Goal: Contribute content

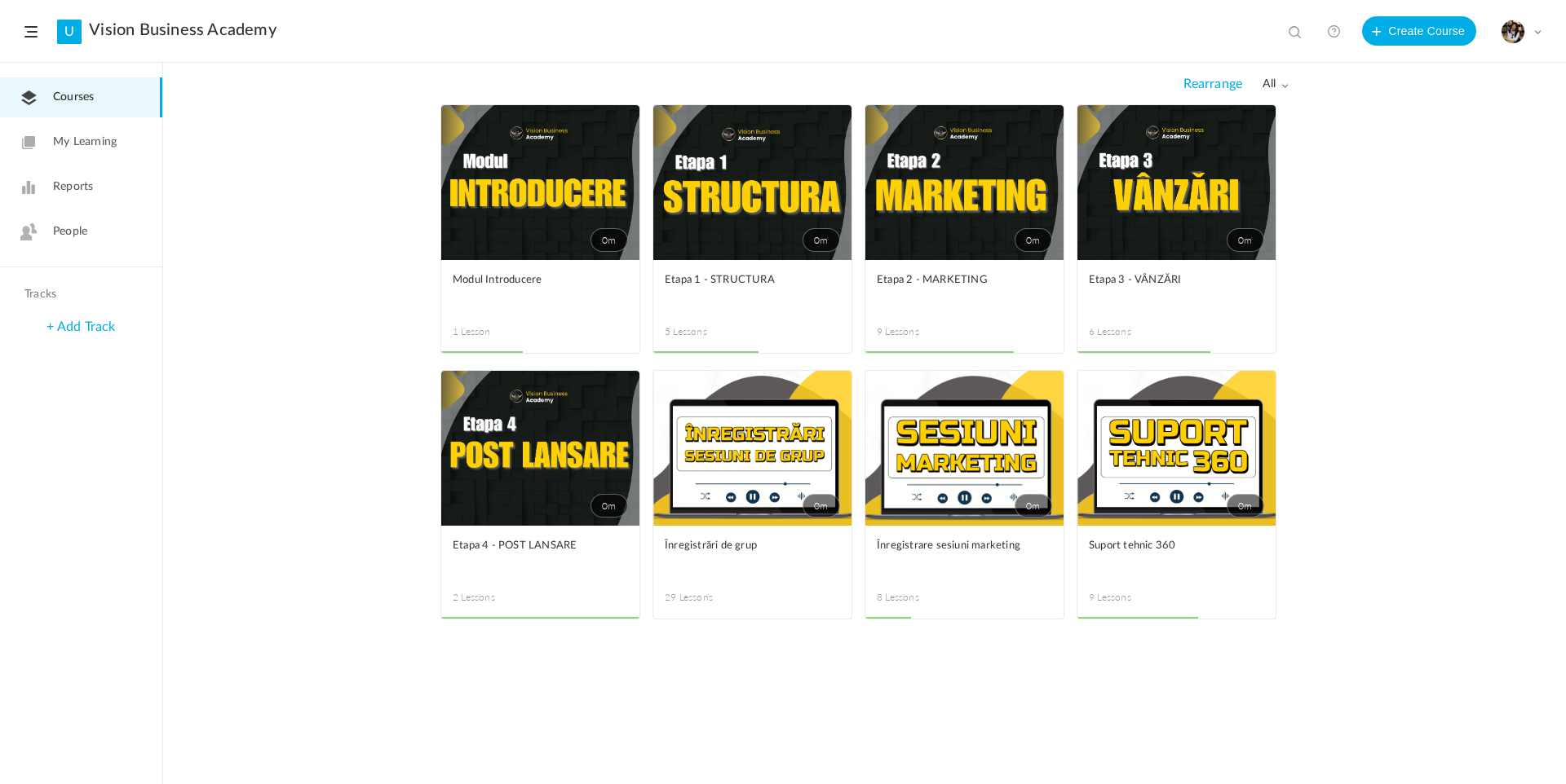
click at [0, 0] on span at bounding box center [0, 0] width 0 height 0
click at [0, 0] on link "Edit" at bounding box center [0, 0] width 0 height 0
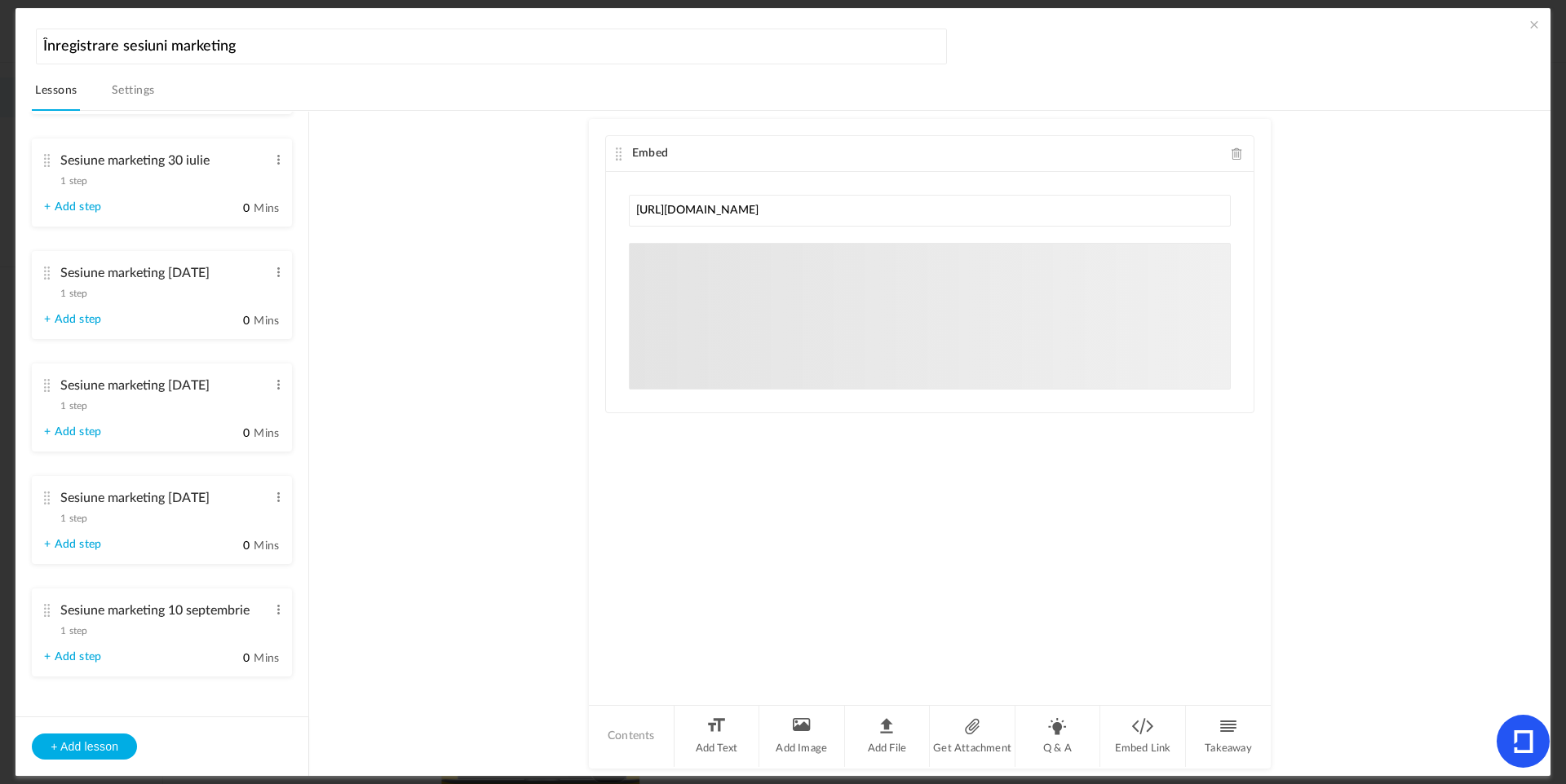
scroll to position [410, 0]
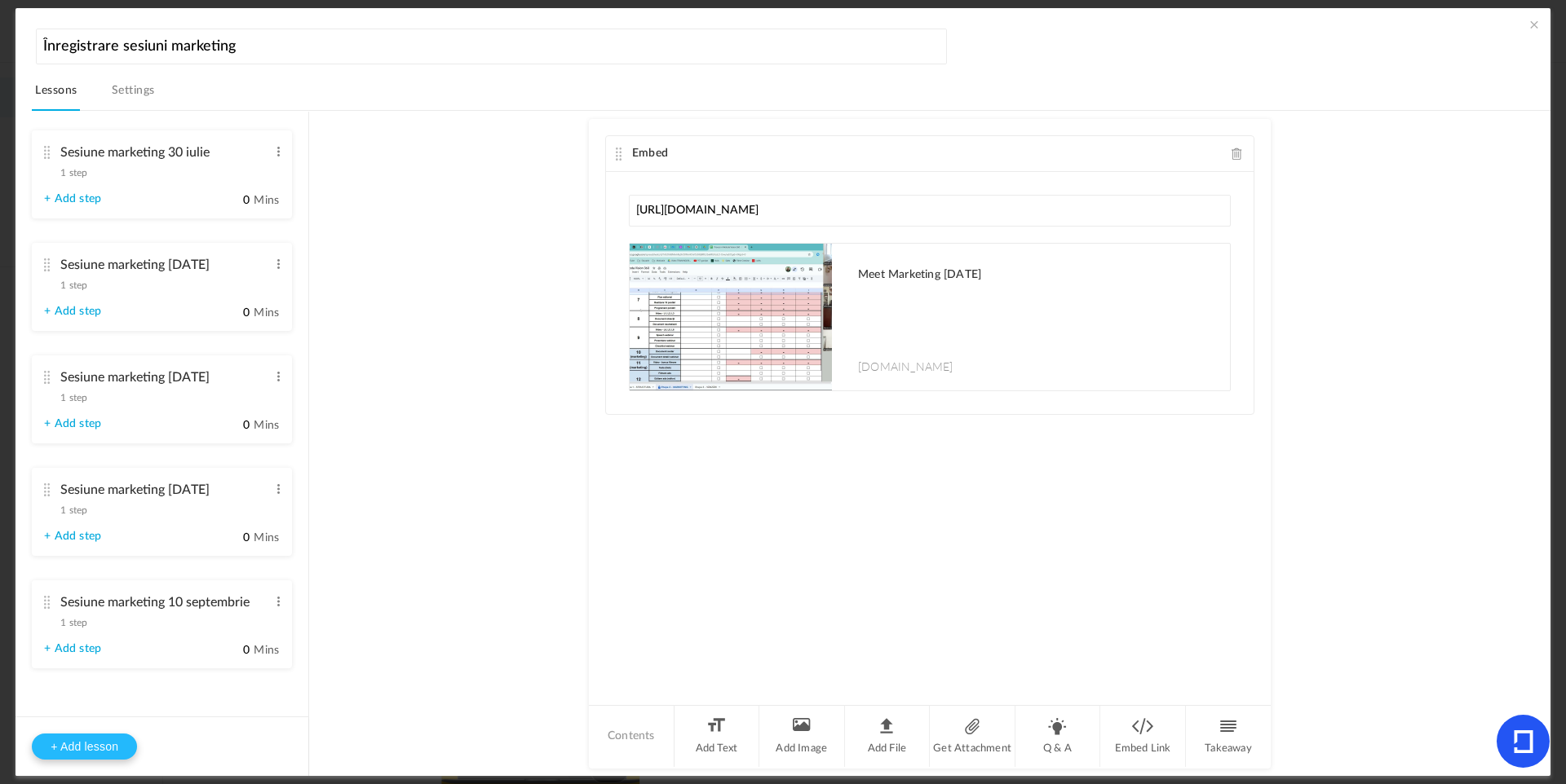
click at [120, 743] on button "+ Add lesson" at bounding box center [84, 746] width 105 height 26
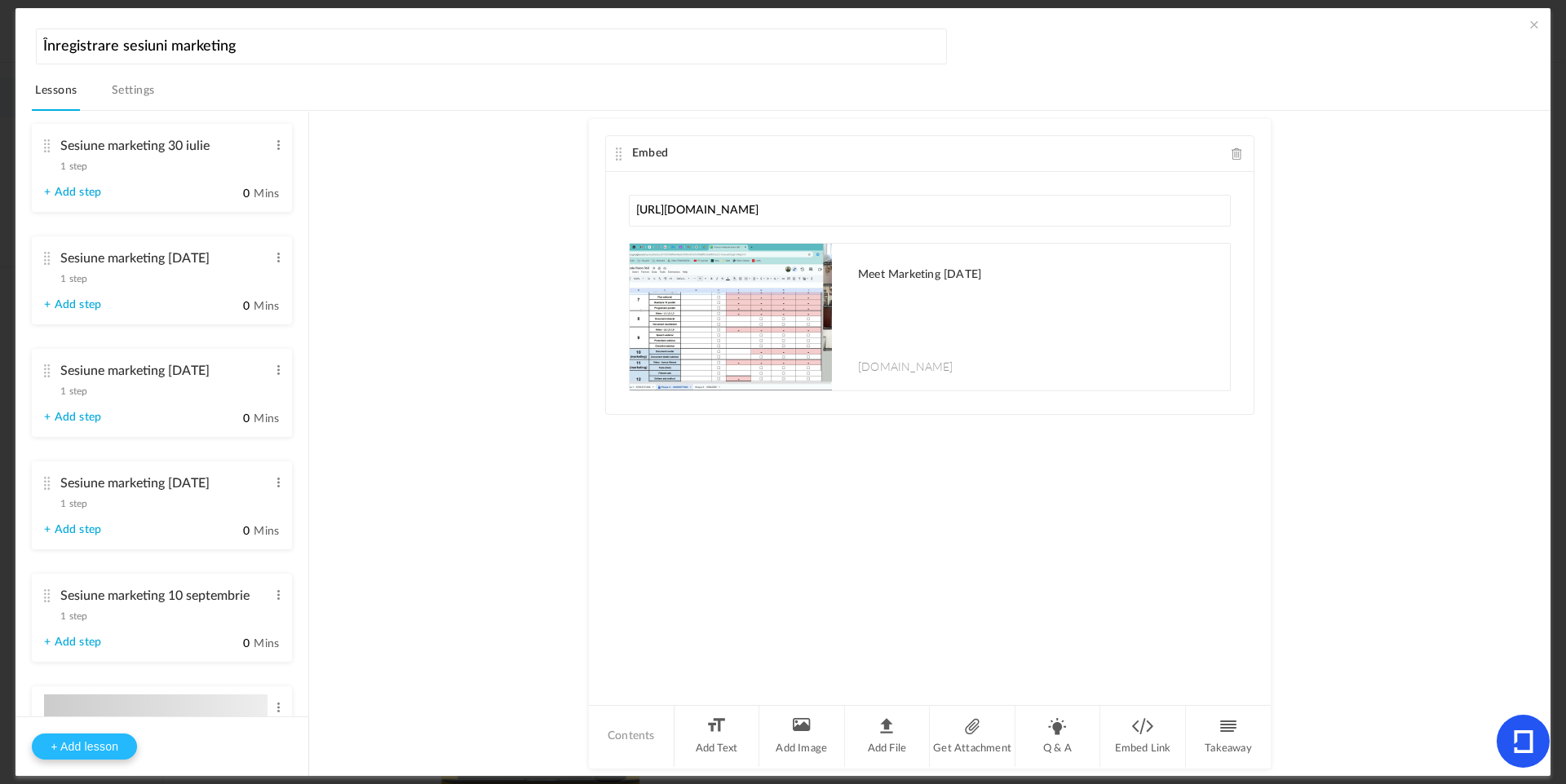
type input "Lesson 9"
type input "0"
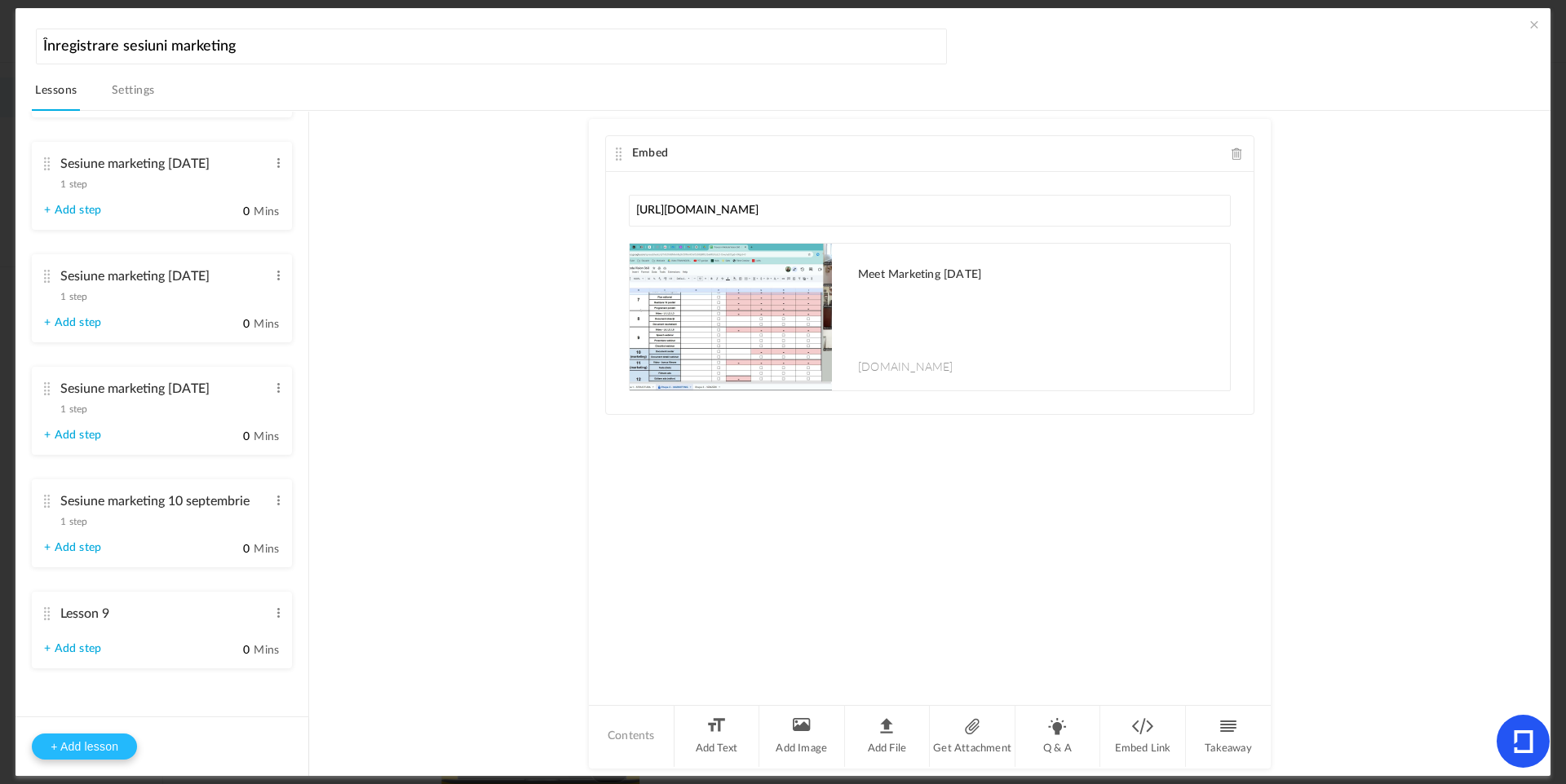
type input "Step 1"
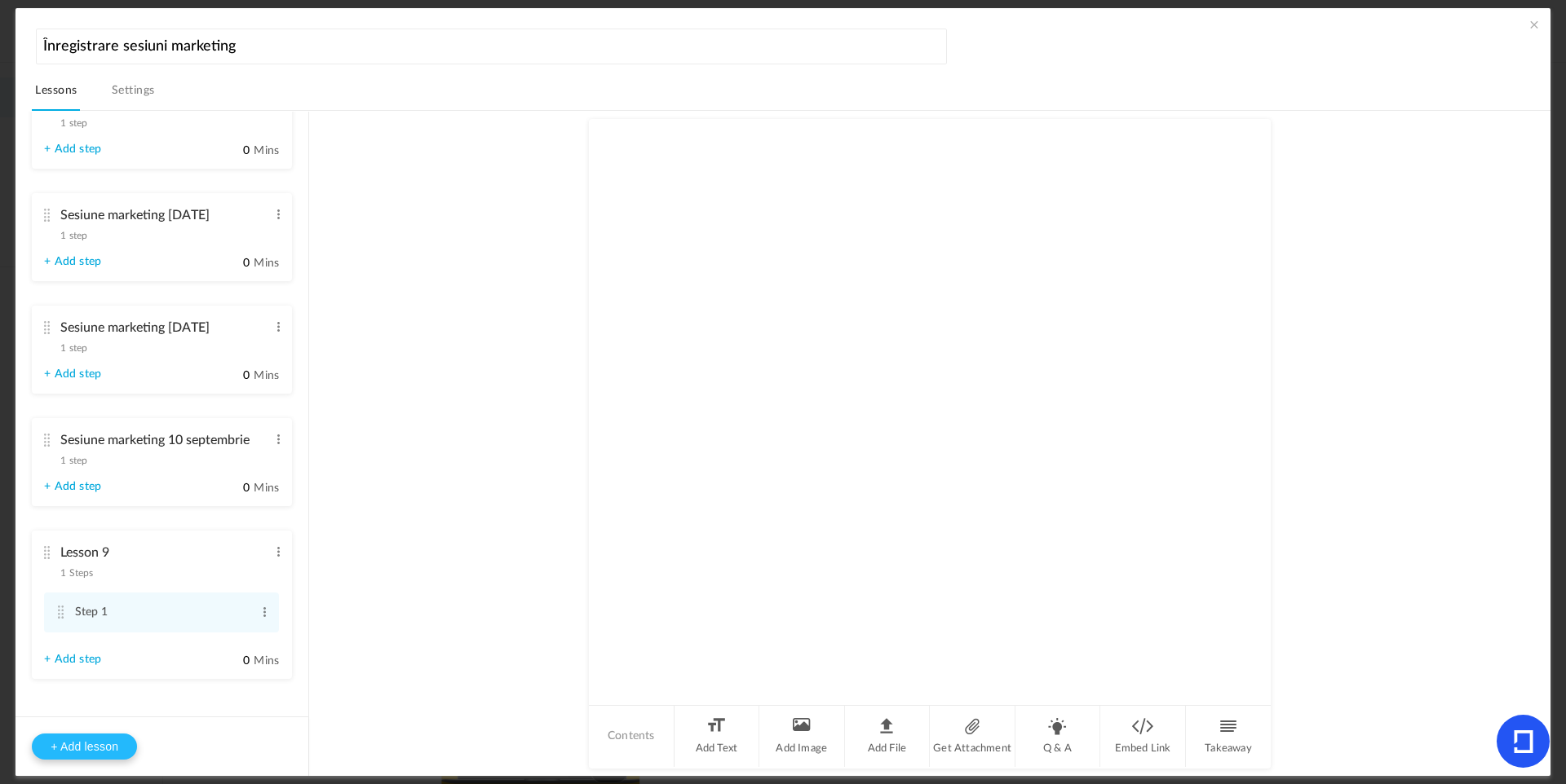
scroll to position [515, 0]
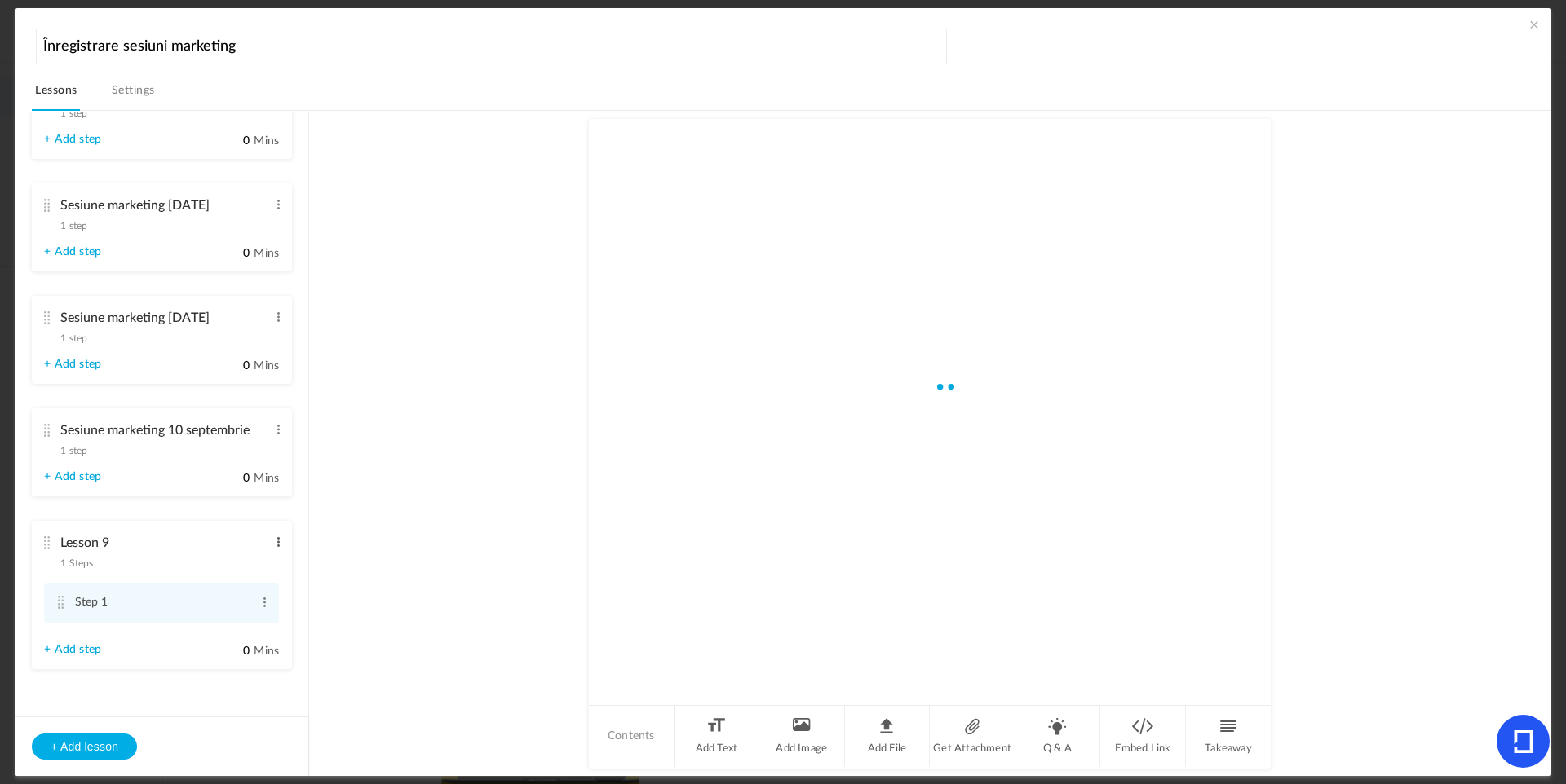
click at [278, 546] on span at bounding box center [278, 542] width 12 height 16
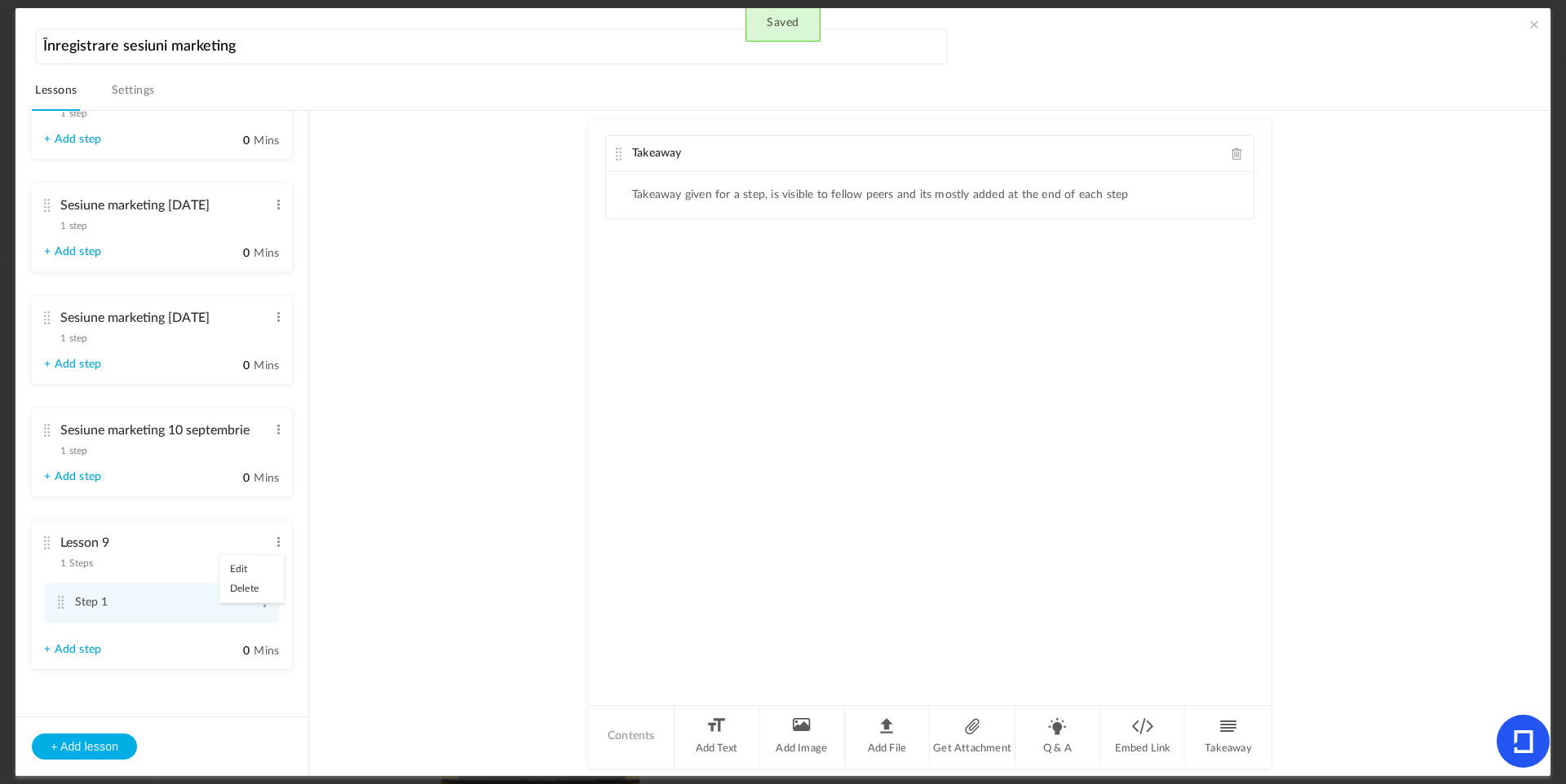
click at [254, 572] on link "Edit" at bounding box center [253, 570] width 64 height 20
click at [168, 545] on input "Lesson 9" at bounding box center [164, 545] width 208 height 34
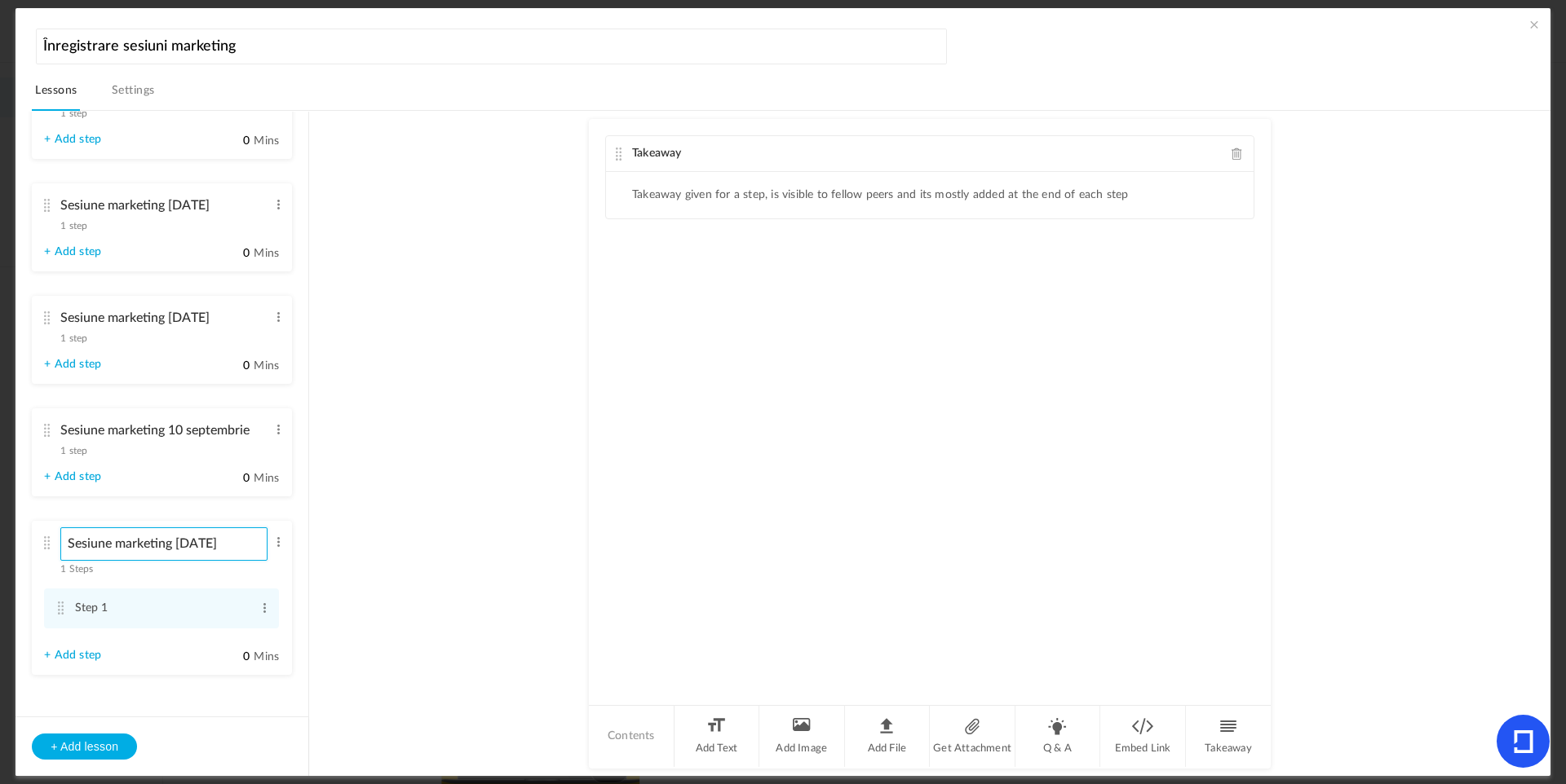
type input "Sesiune marketing [DATE]"
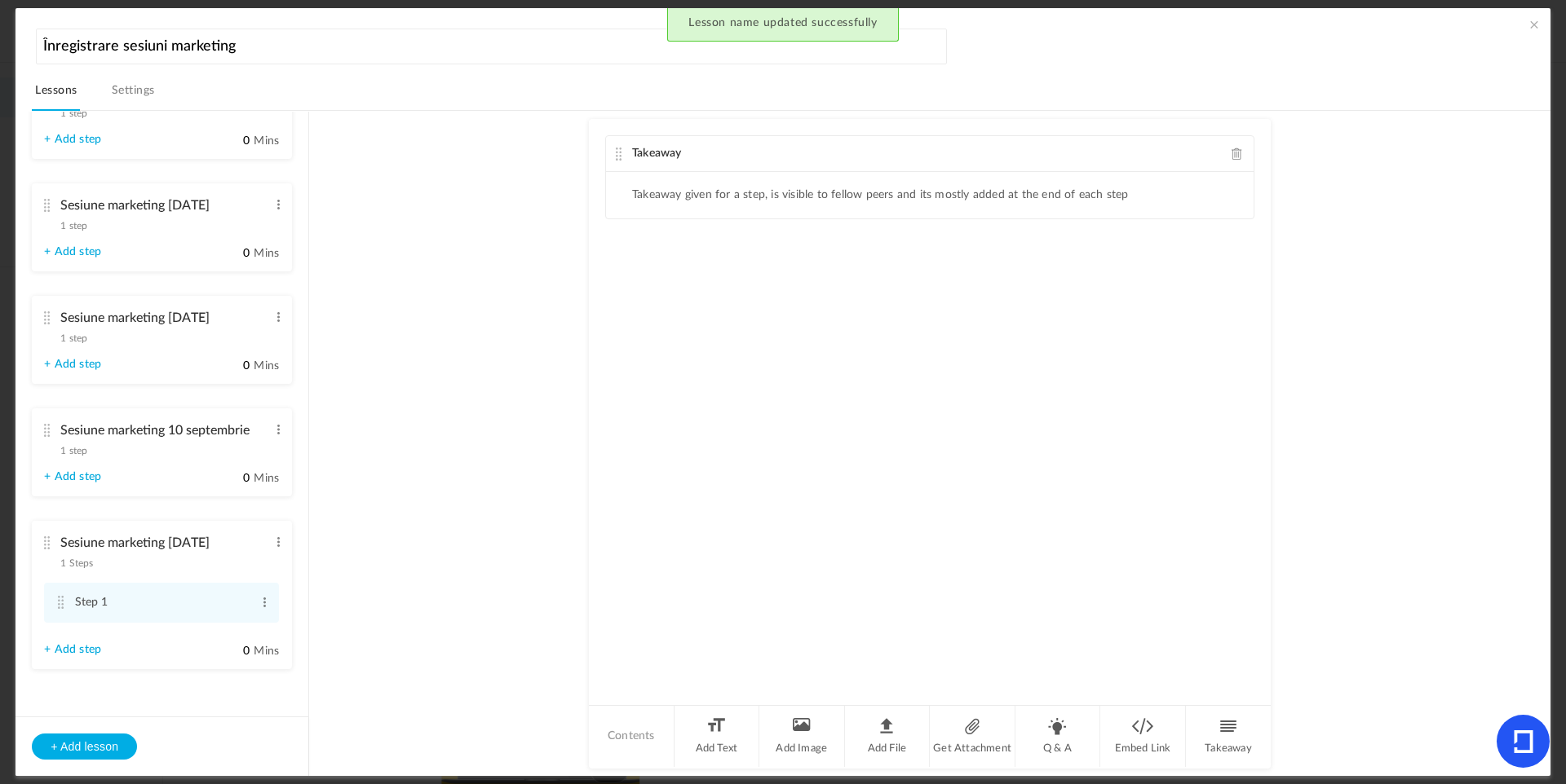
scroll to position [0, 0]
click at [77, 456] on span "1 step" at bounding box center [73, 451] width 27 height 10
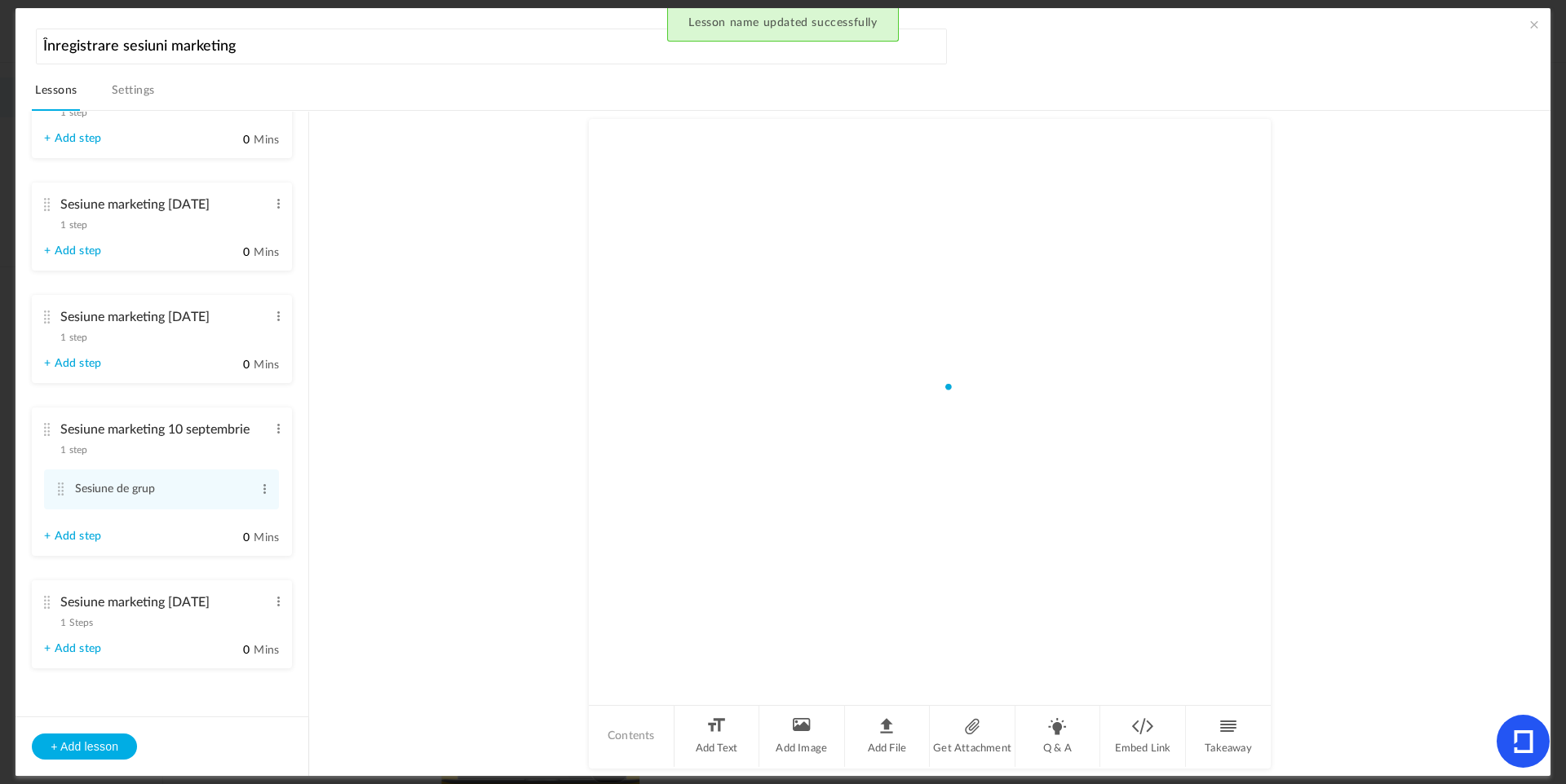
scroll to position [524, 0]
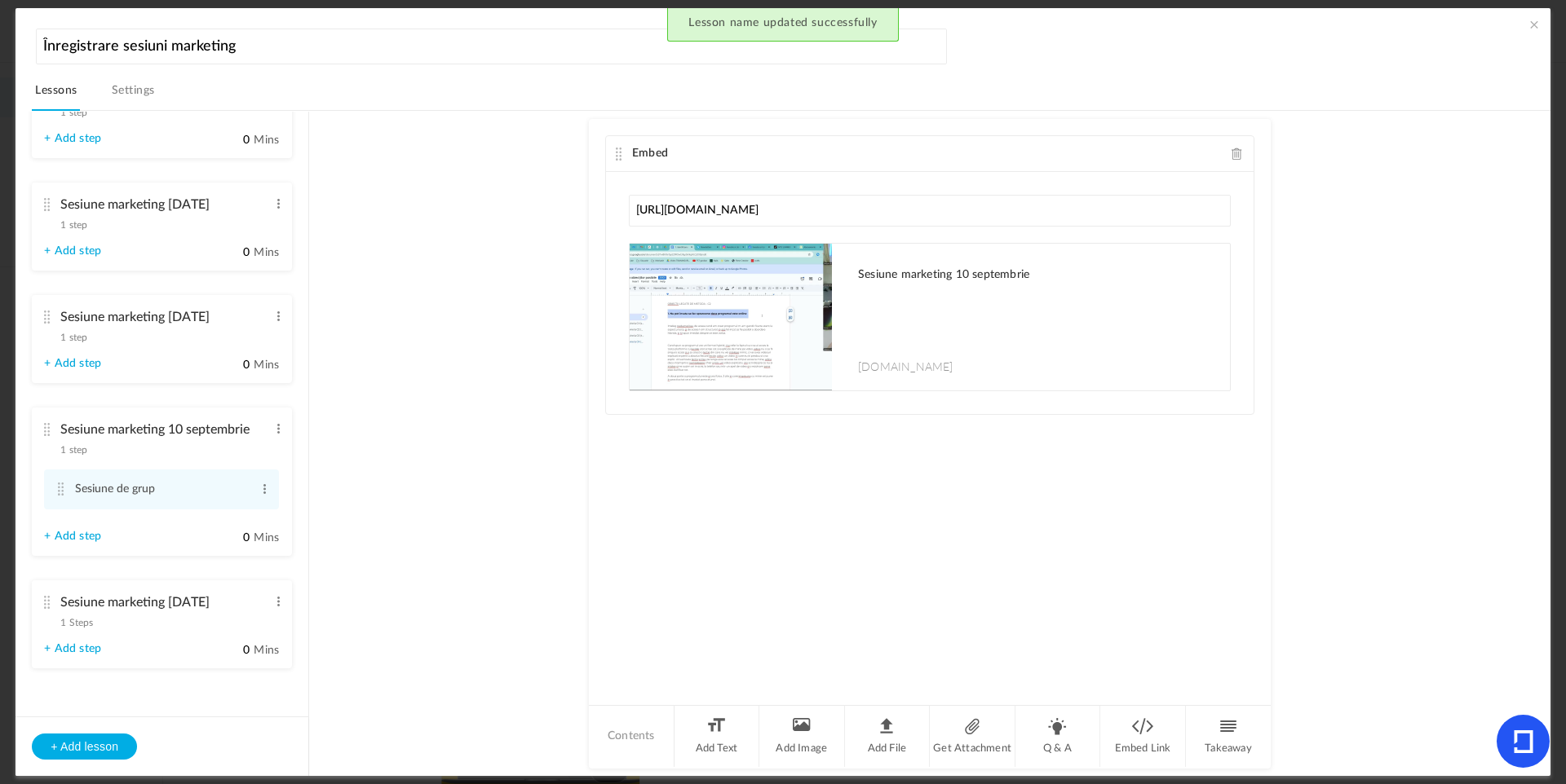
click at [80, 627] on span "1 Steps" at bounding box center [76, 622] width 33 height 10
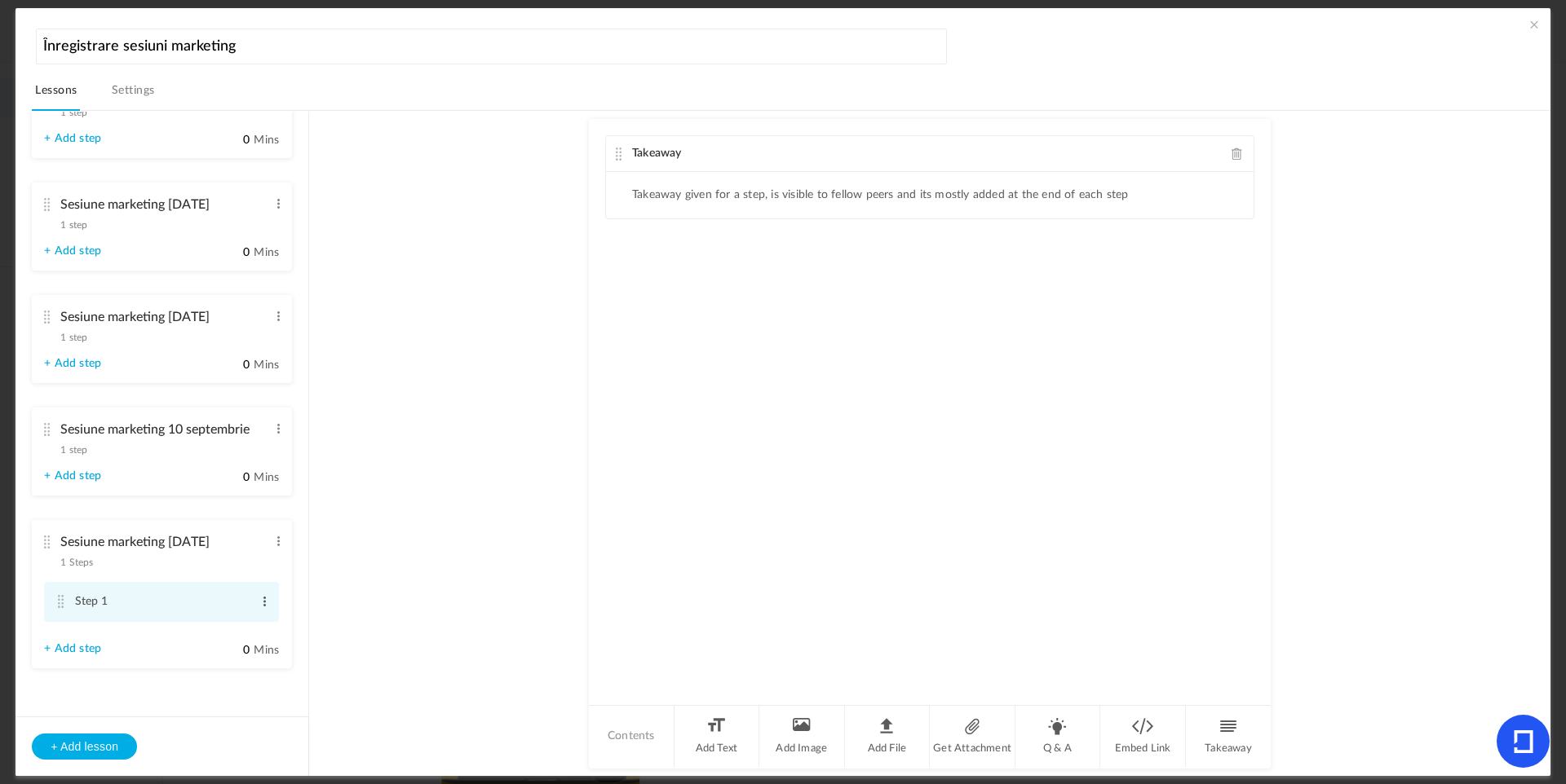
click at [259, 603] on span at bounding box center [264, 601] width 12 height 16
click at [250, 616] on div "Edit Delete" at bounding box center [238, 637] width 65 height 49
click at [240, 624] on link "Edit" at bounding box center [239, 628] width 64 height 20
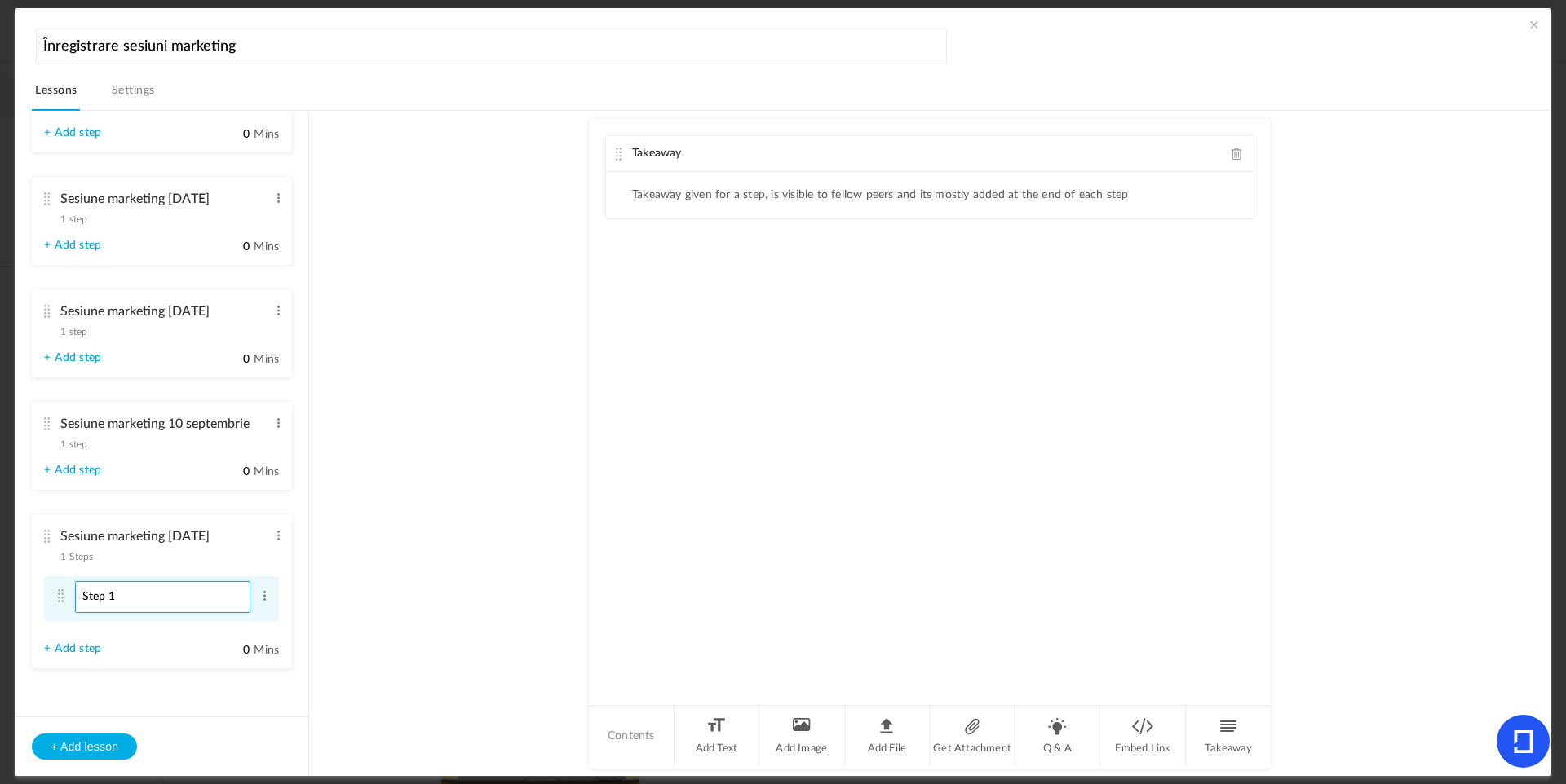
click at [204, 608] on input "Step 1" at bounding box center [163, 597] width 176 height 32
click at [203, 605] on input "Step 1" at bounding box center [163, 597] width 176 height 32
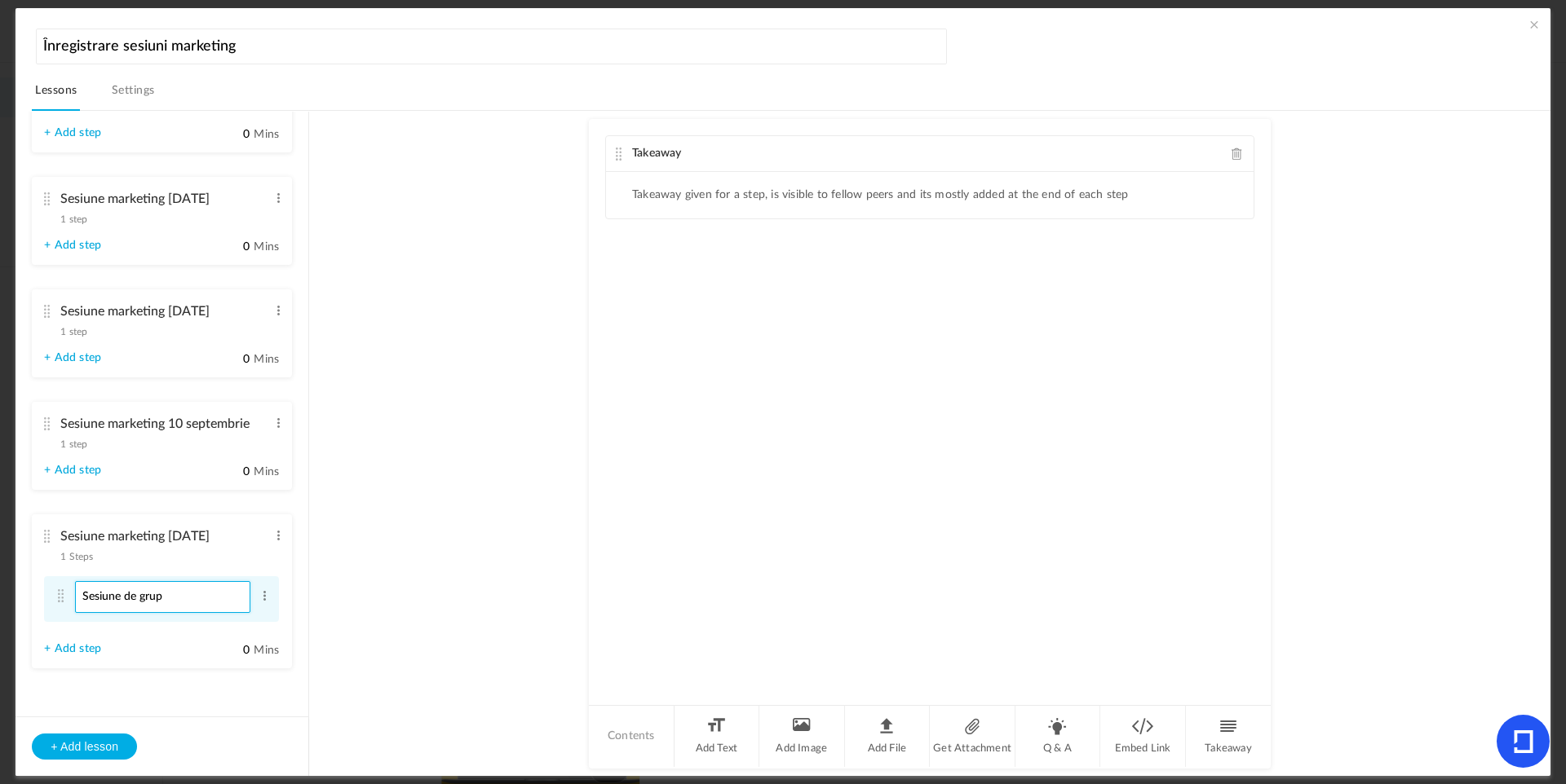
type input "Sesiune de grup"
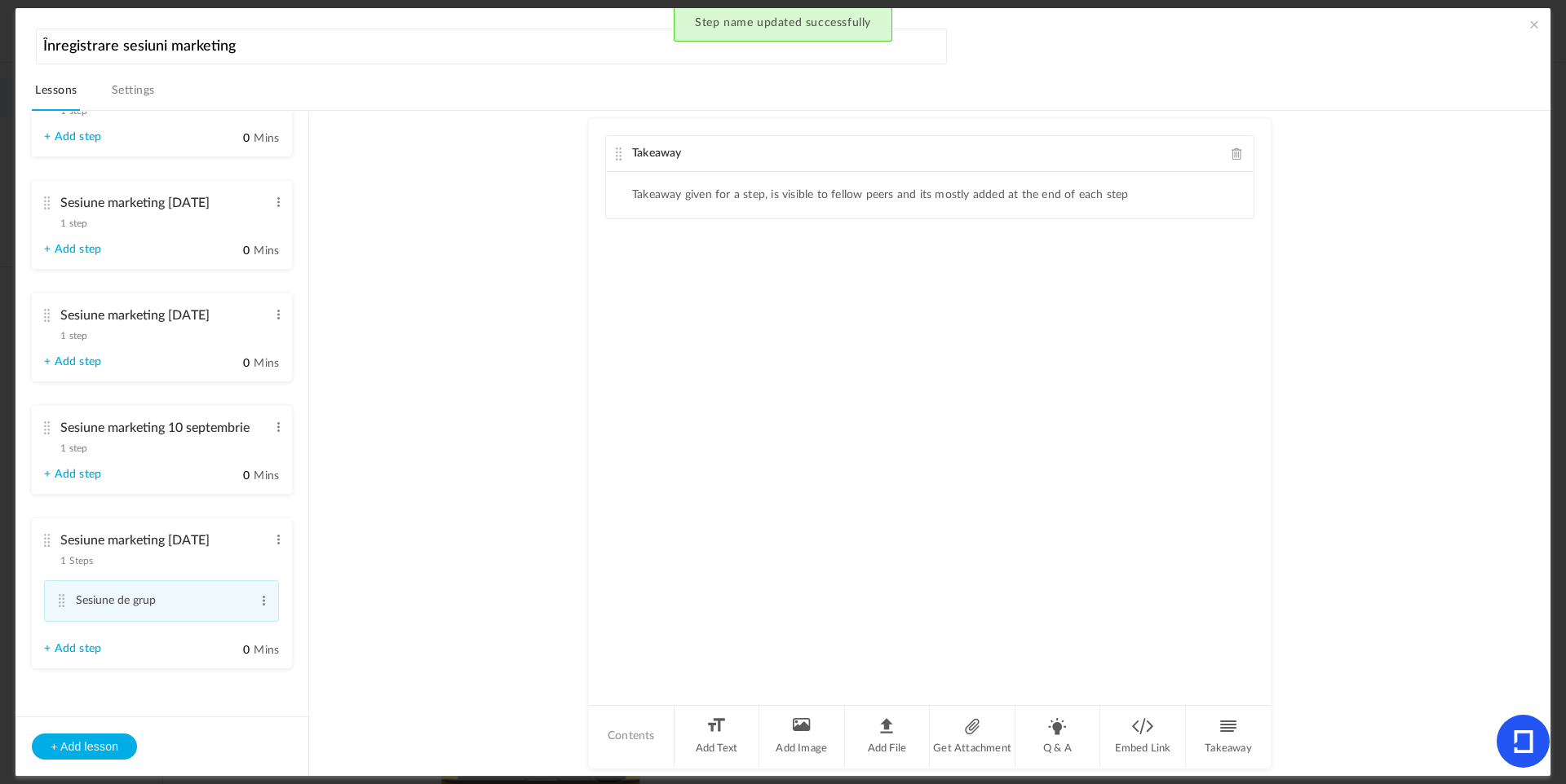
click at [1234, 151] on span at bounding box center [1237, 154] width 11 height 12
click at [1155, 727] on li "Embed Link" at bounding box center [1143, 736] width 86 height 61
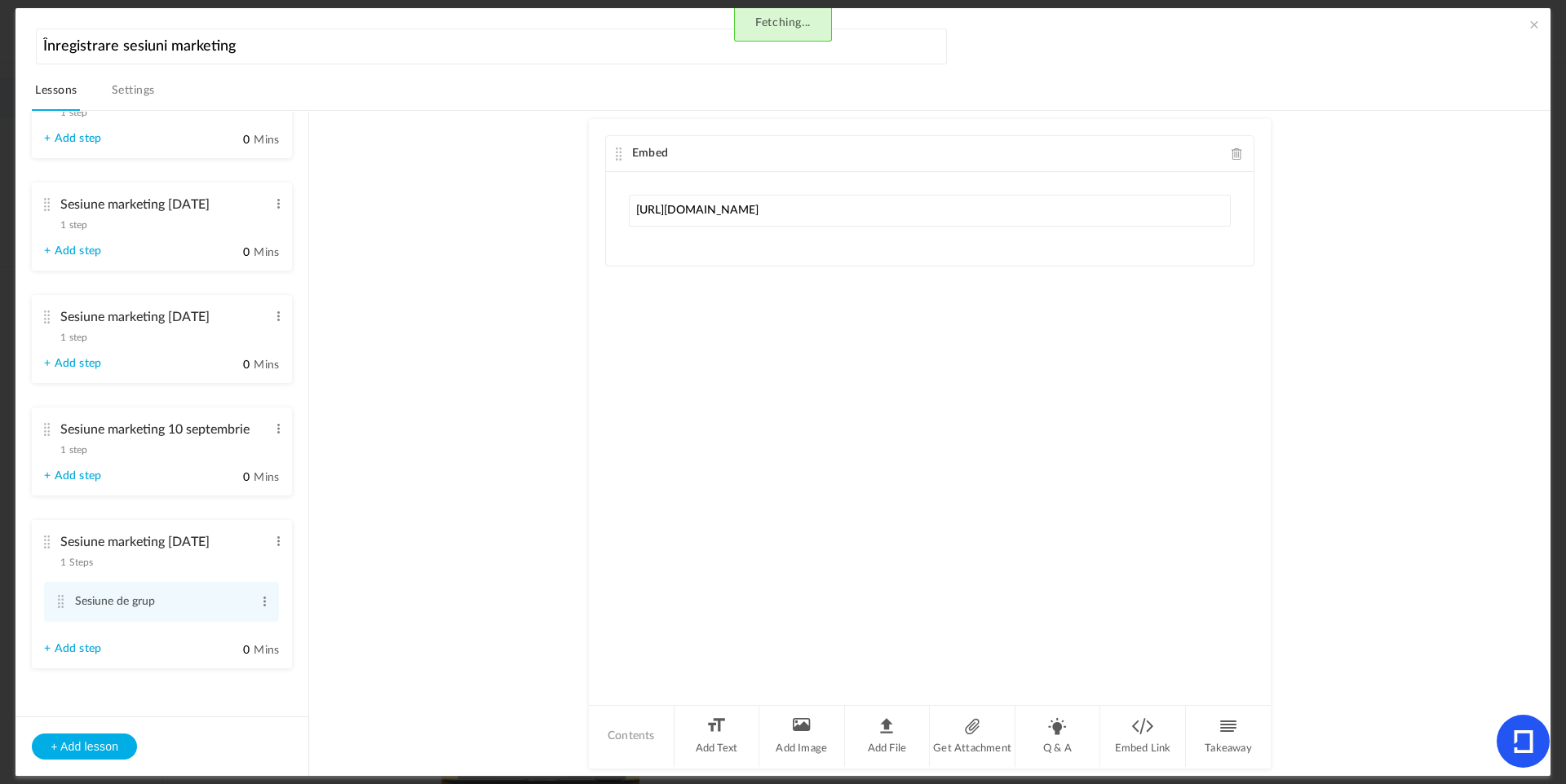
type input "[URL][DOMAIN_NAME]"
click at [1323, 304] on au-course-substep "Embed [URL][DOMAIN_NAME] Fetched Contents Add Text Add Image Add File Get Attac…" at bounding box center [929, 444] width 1202 height 666
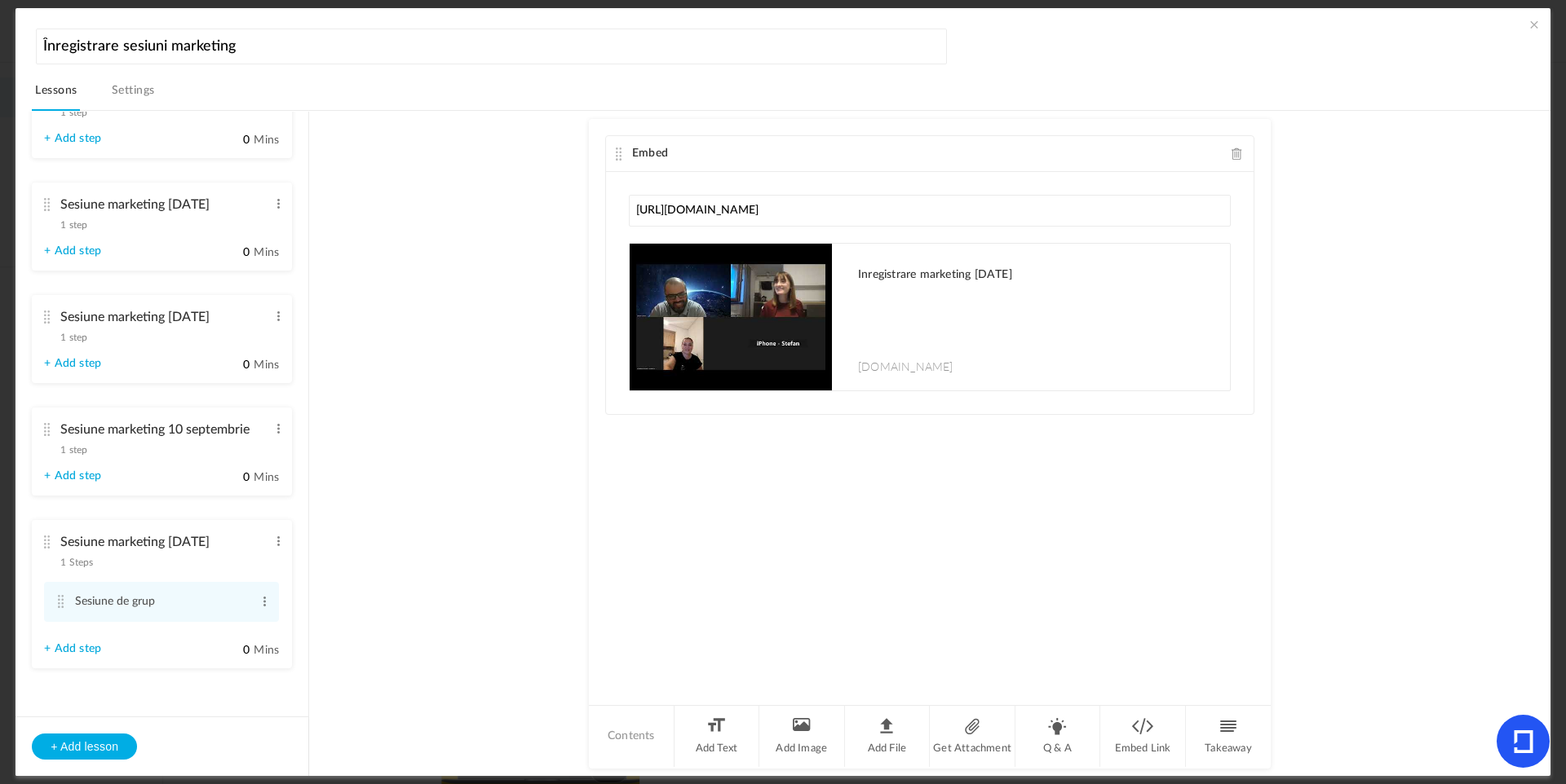
click at [1516, 19] on div "Înregistrare sesiuni marketing Lessons Settings Publish Sesiune marketing [DATE…" at bounding box center [783, 392] width 1535 height 769
click at [1527, 24] on span at bounding box center [1534, 24] width 16 height 16
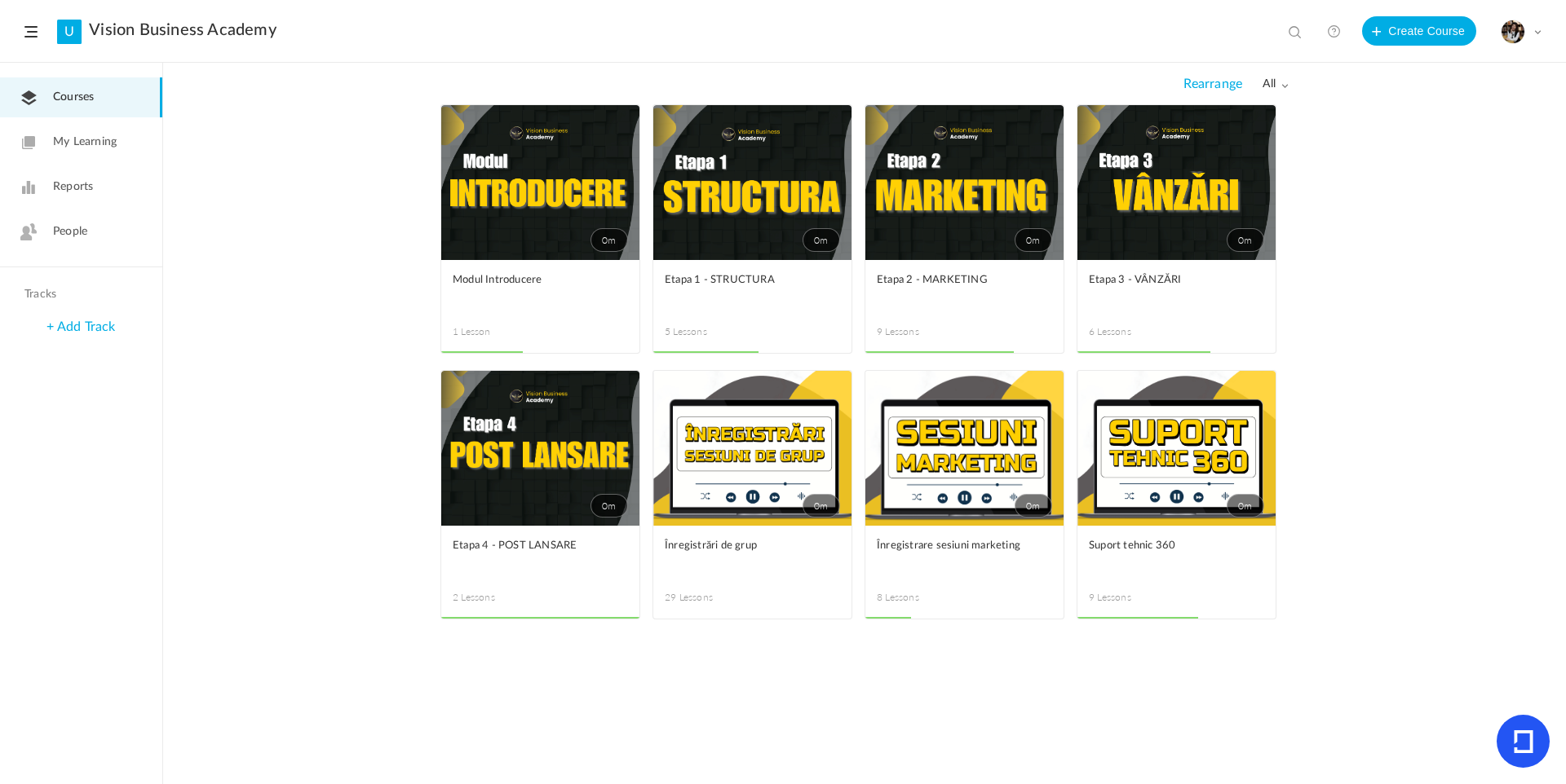
click at [1018, 457] on link "0m" at bounding box center [964, 448] width 199 height 155
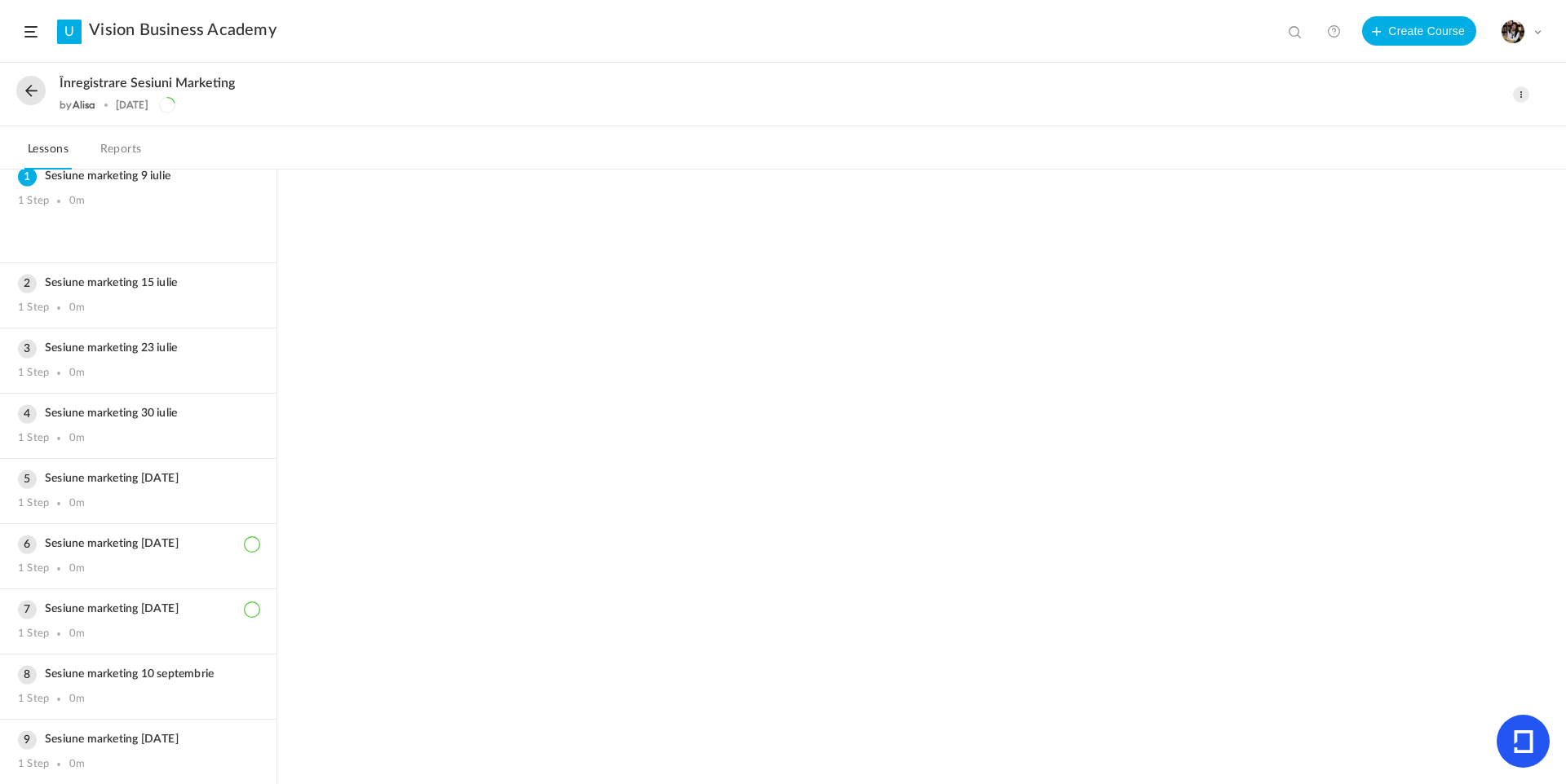
scroll to position [14, 0]
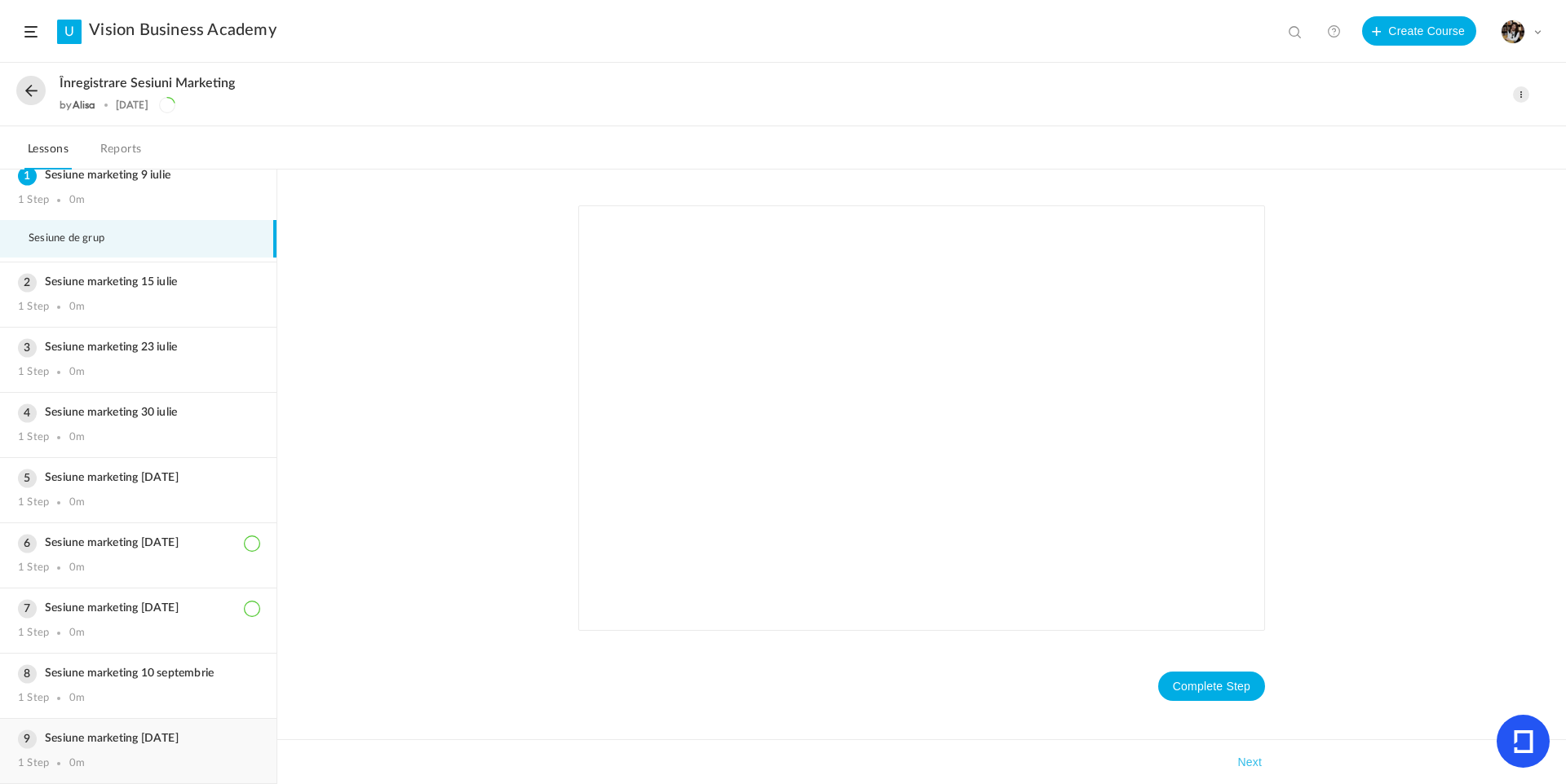
click at [195, 733] on h3 "Sesiune marketing [DATE]" at bounding box center [138, 739] width 241 height 14
